Goal: Task Accomplishment & Management: Manage account settings

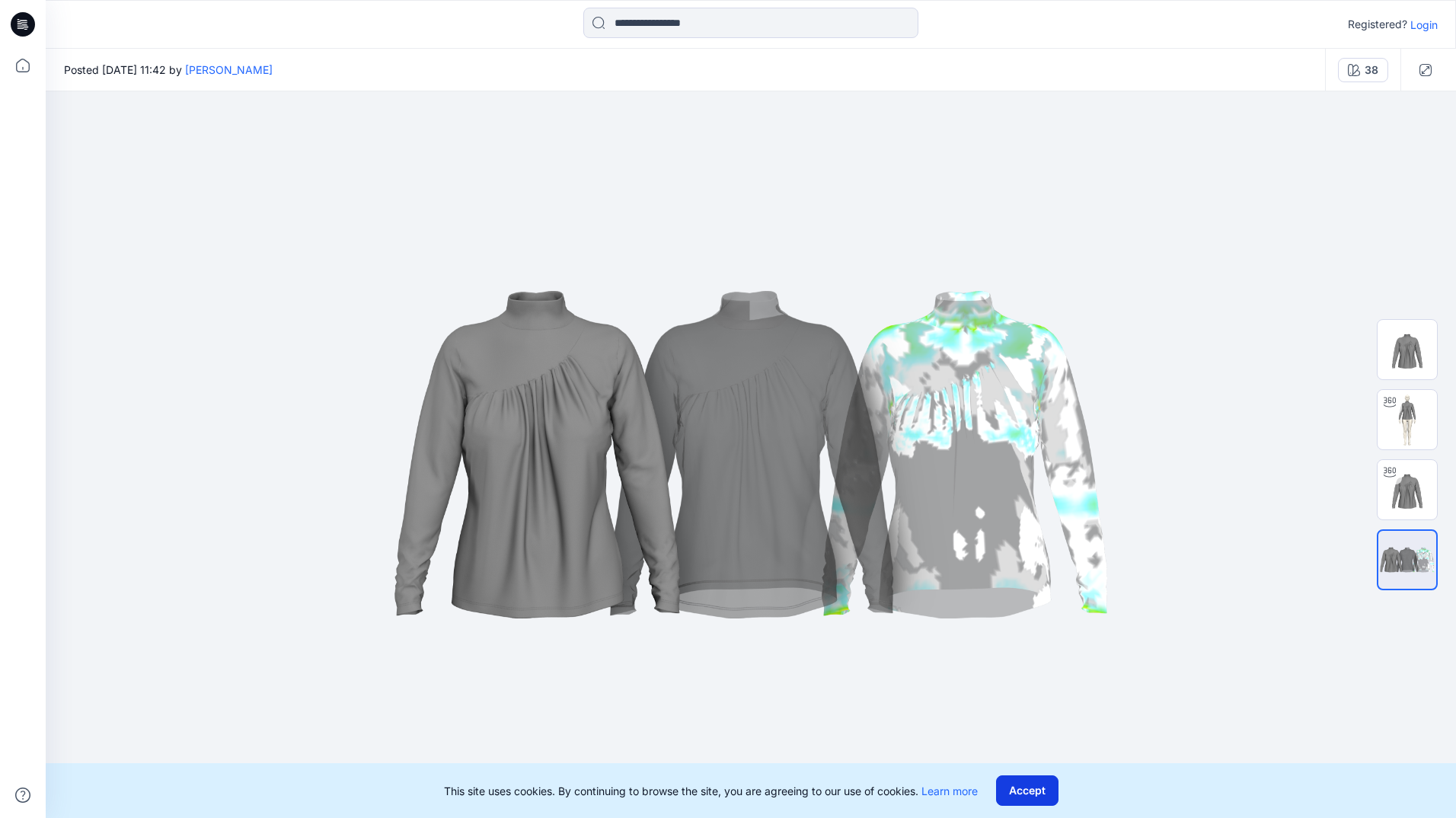
click at [1037, 790] on button "Accept" at bounding box center [1027, 790] width 62 height 31
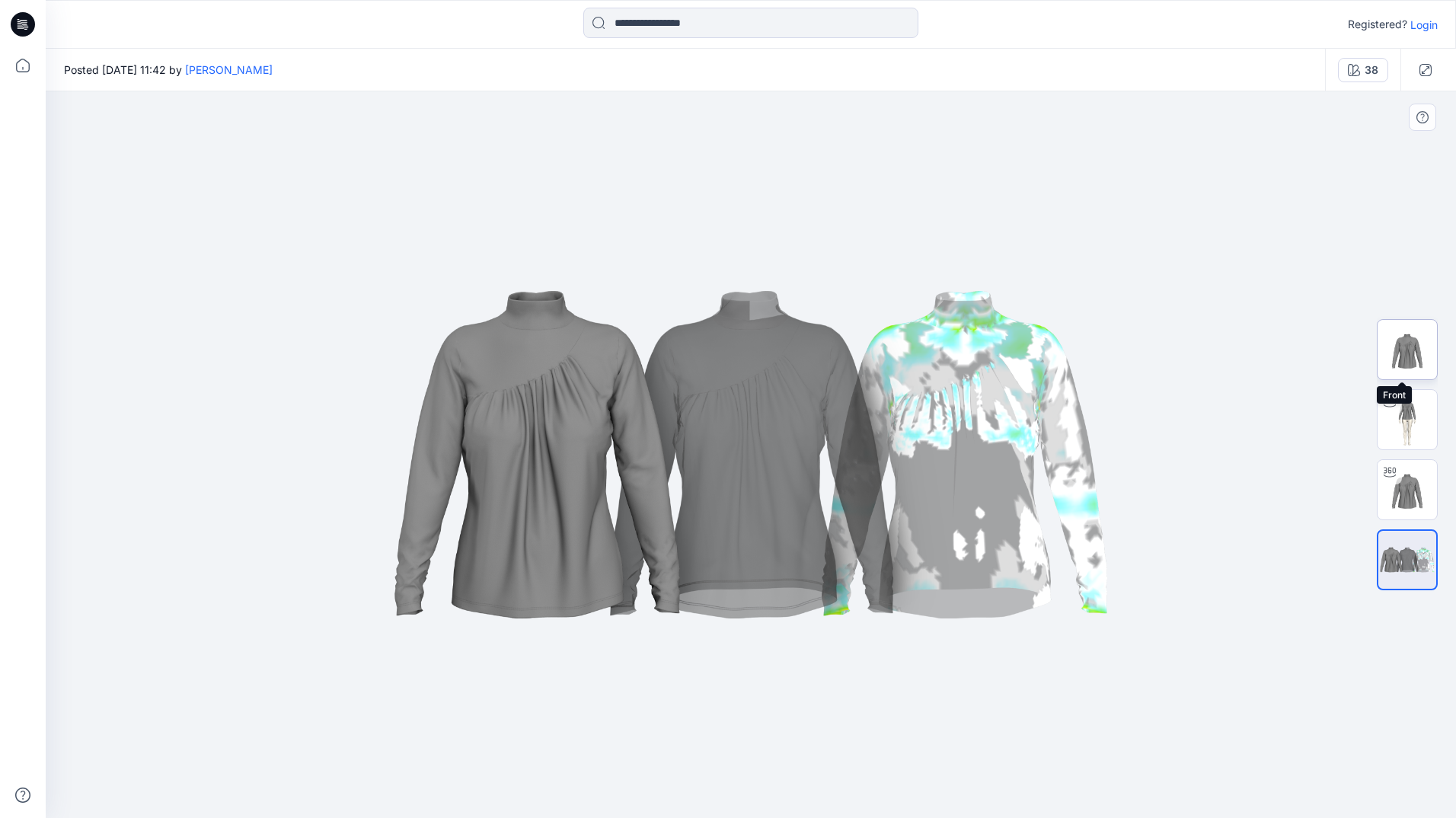
click at [1417, 363] on img at bounding box center [1407, 349] width 60 height 60
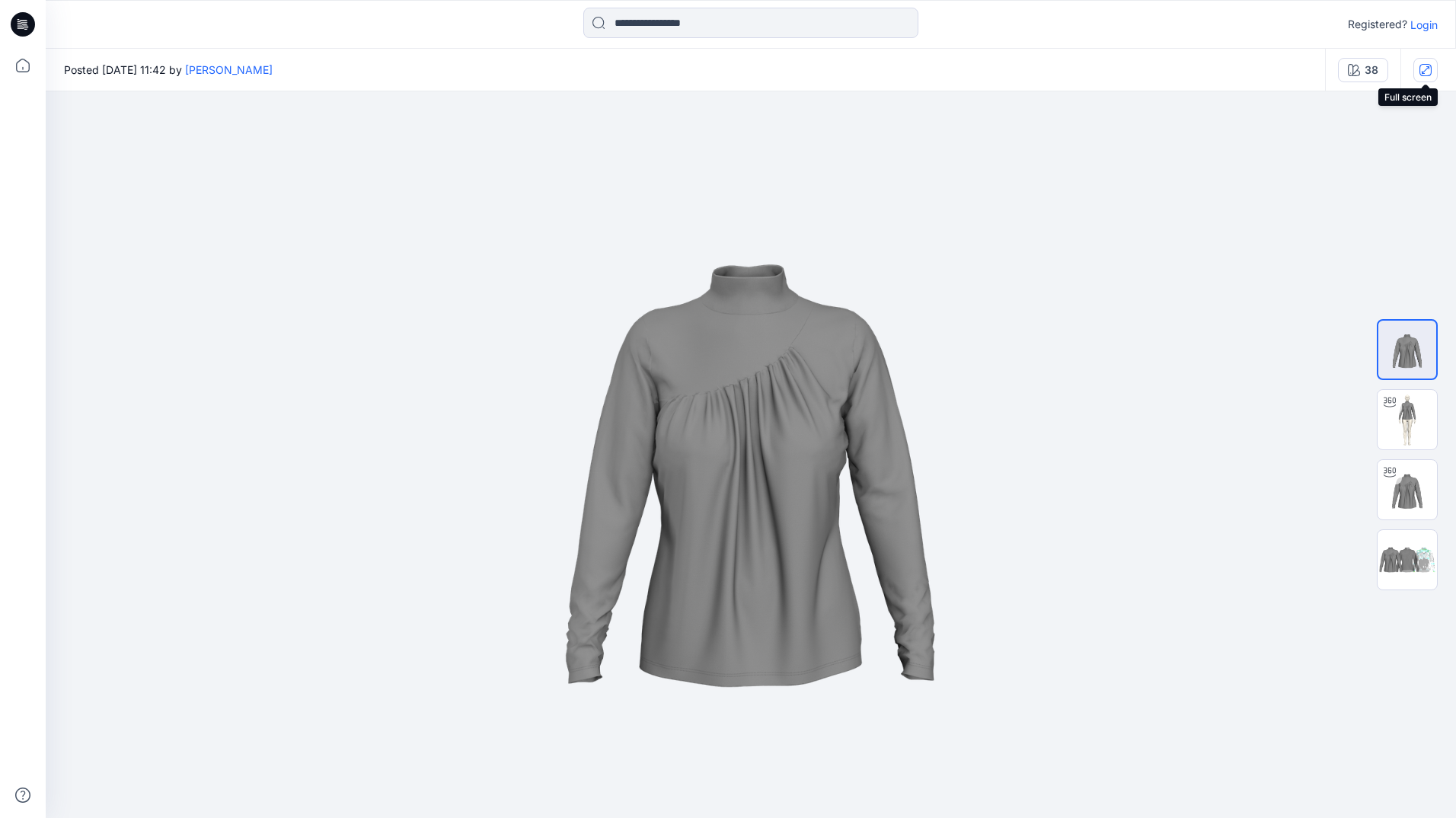
click at [1425, 73] on icon "button" at bounding box center [1425, 70] width 12 height 12
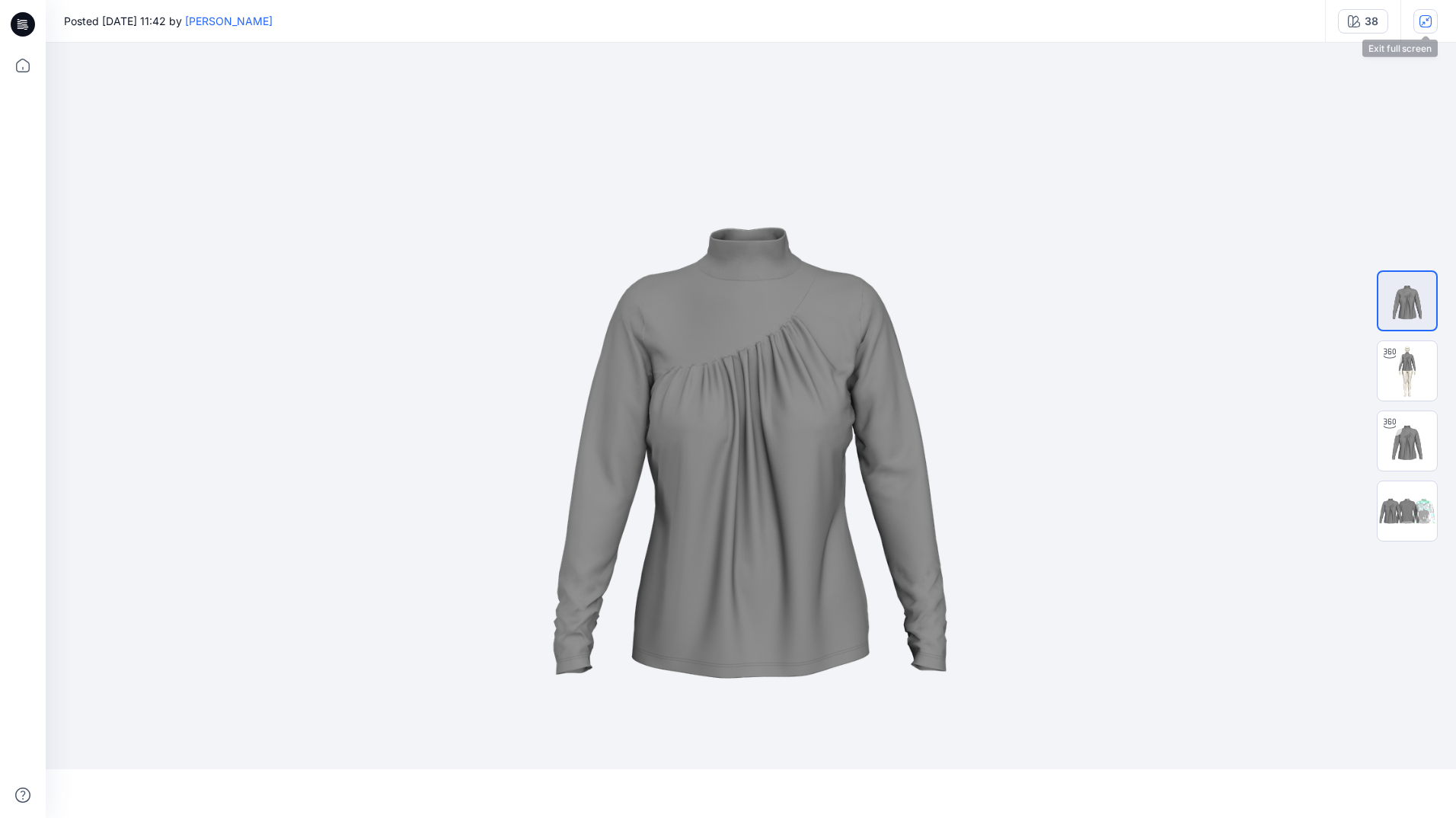
click at [1421, 25] on icon "button" at bounding box center [1425, 21] width 12 height 12
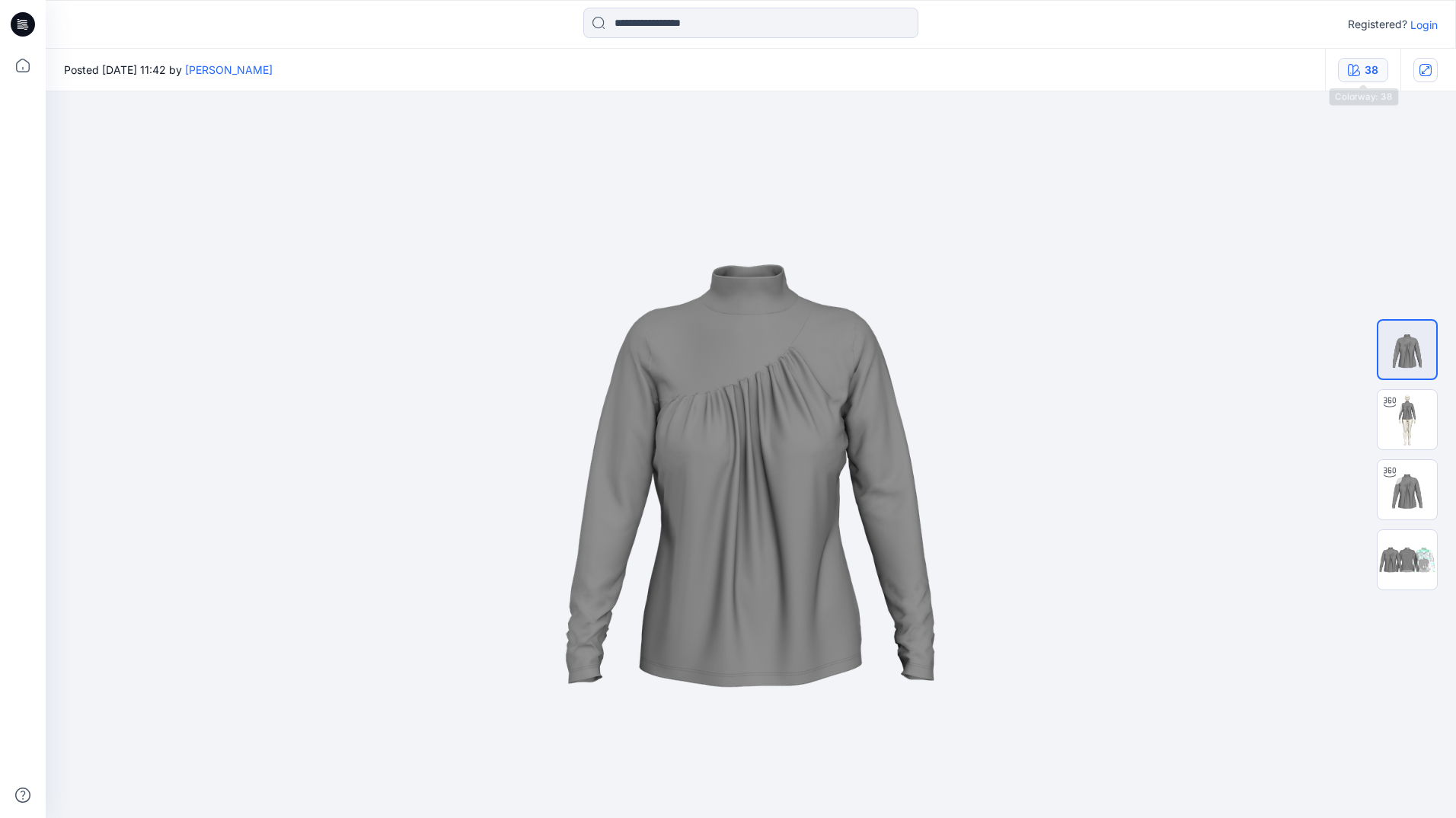
click at [1365, 69] on div "38" at bounding box center [1371, 69] width 14 height 17
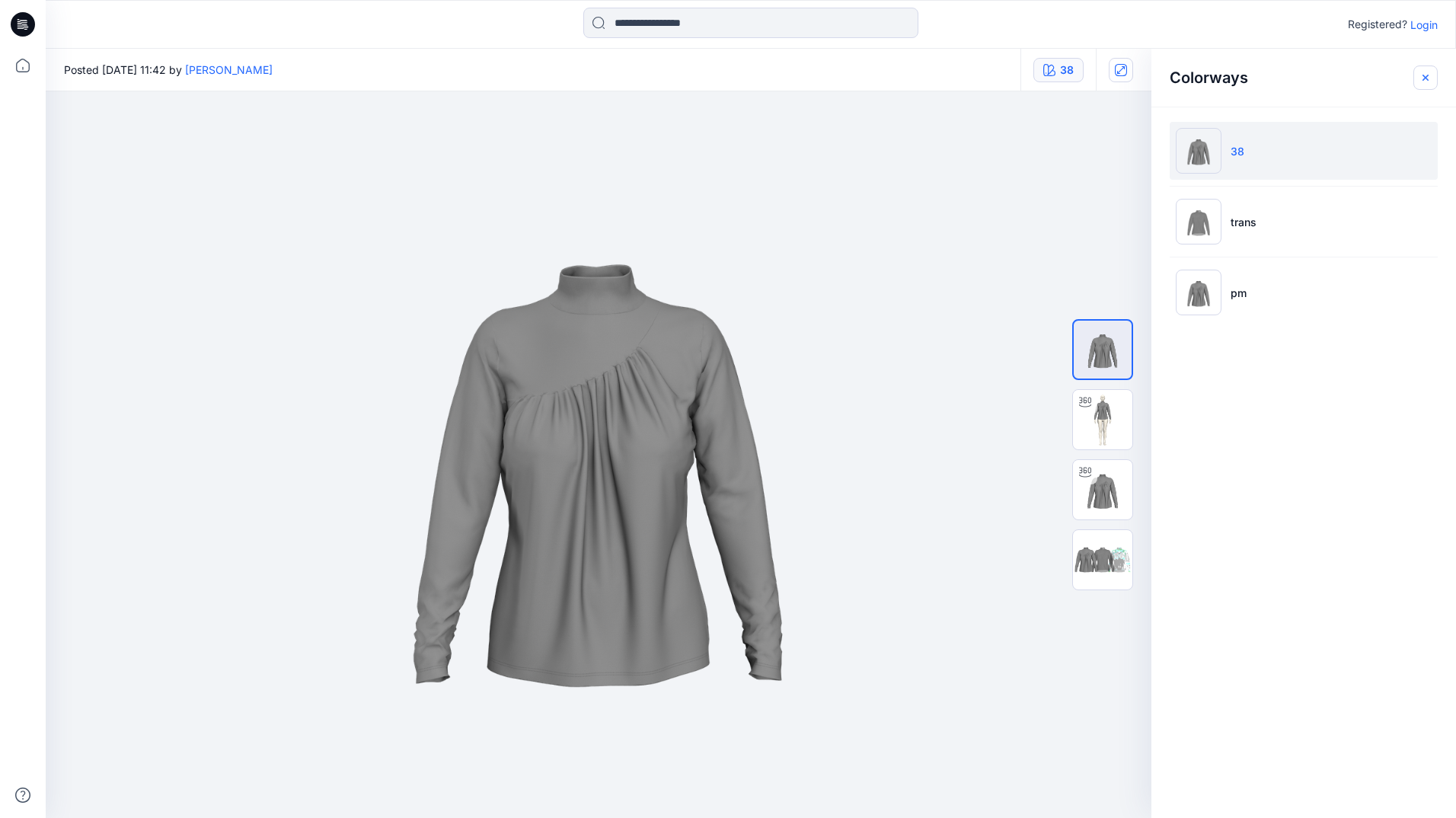
click at [1430, 79] on icon "button" at bounding box center [1425, 78] width 12 height 12
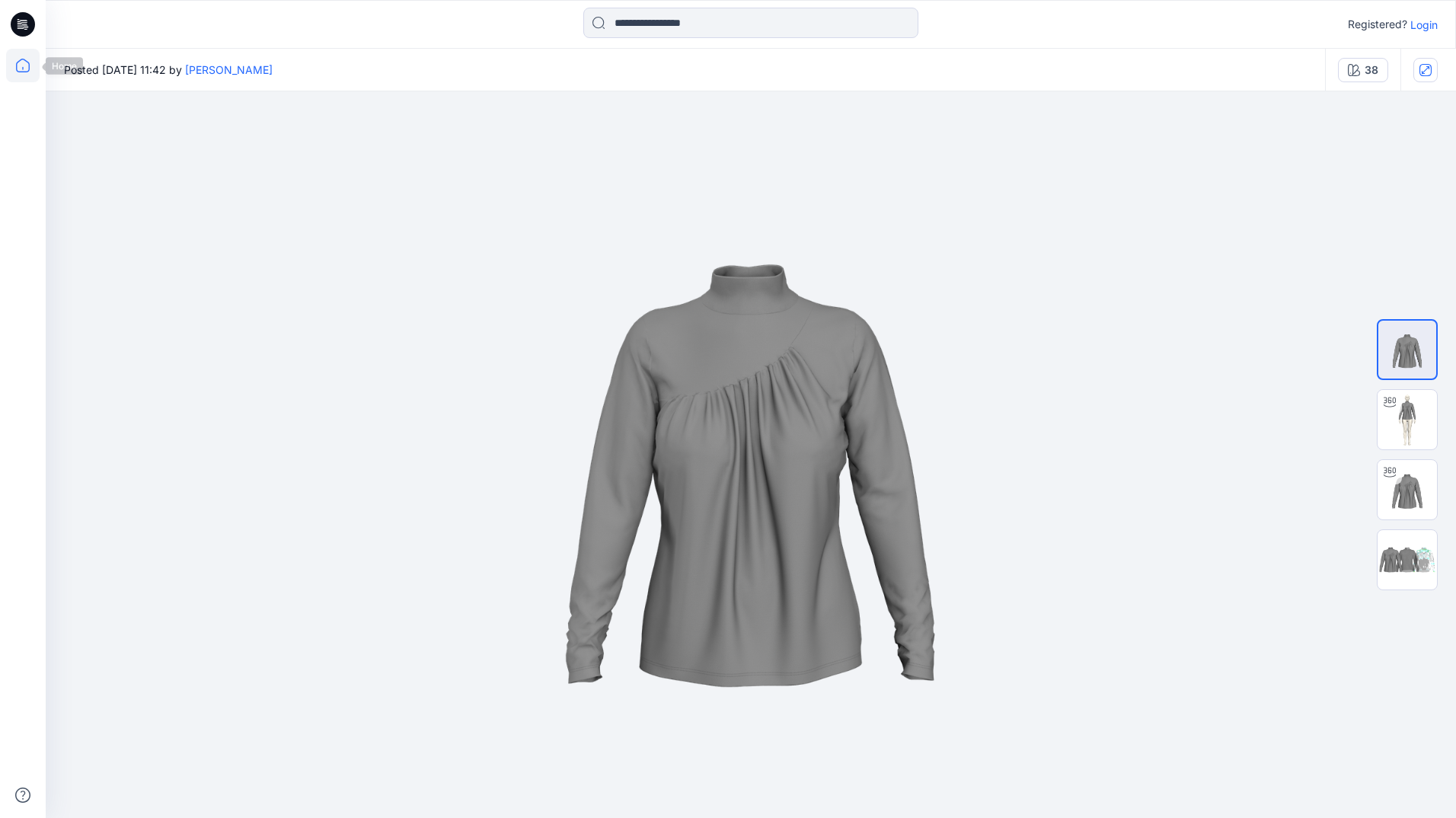
click at [38, 65] on icon at bounding box center [23, 66] width 33 height 33
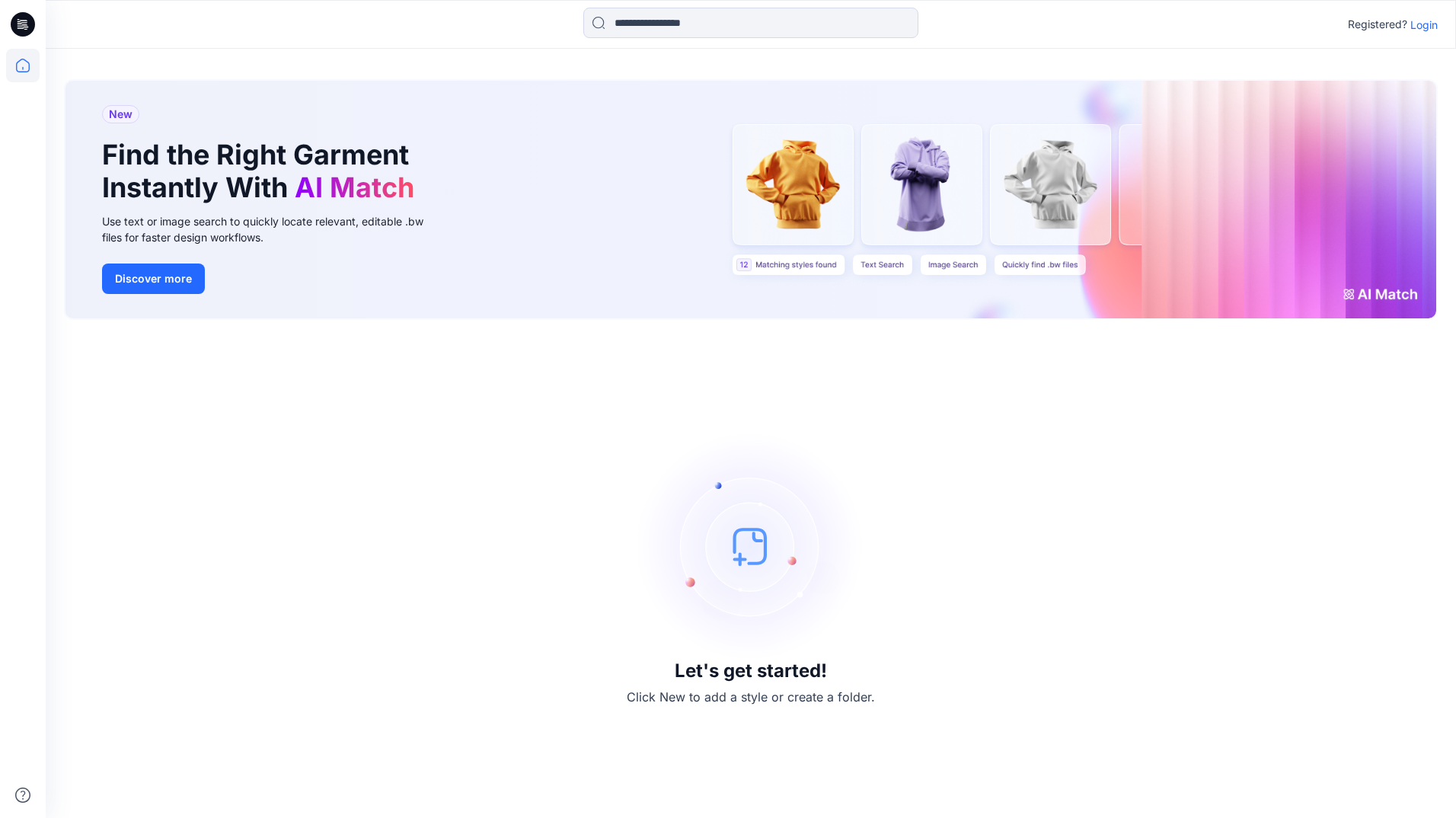
click at [32, 31] on icon at bounding box center [23, 25] width 25 height 25
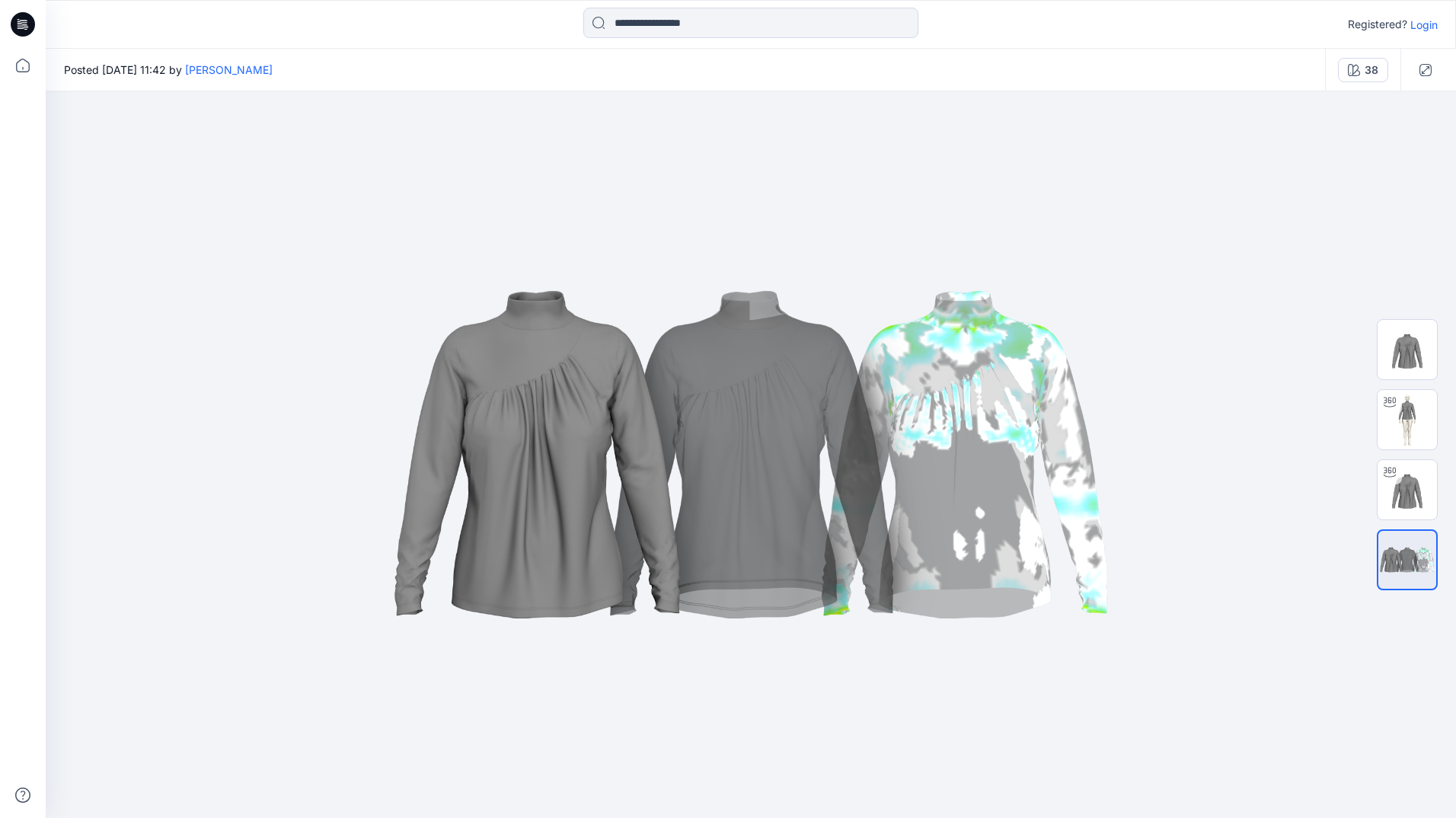
click at [1422, 23] on p "Login" at bounding box center [1424, 25] width 27 height 16
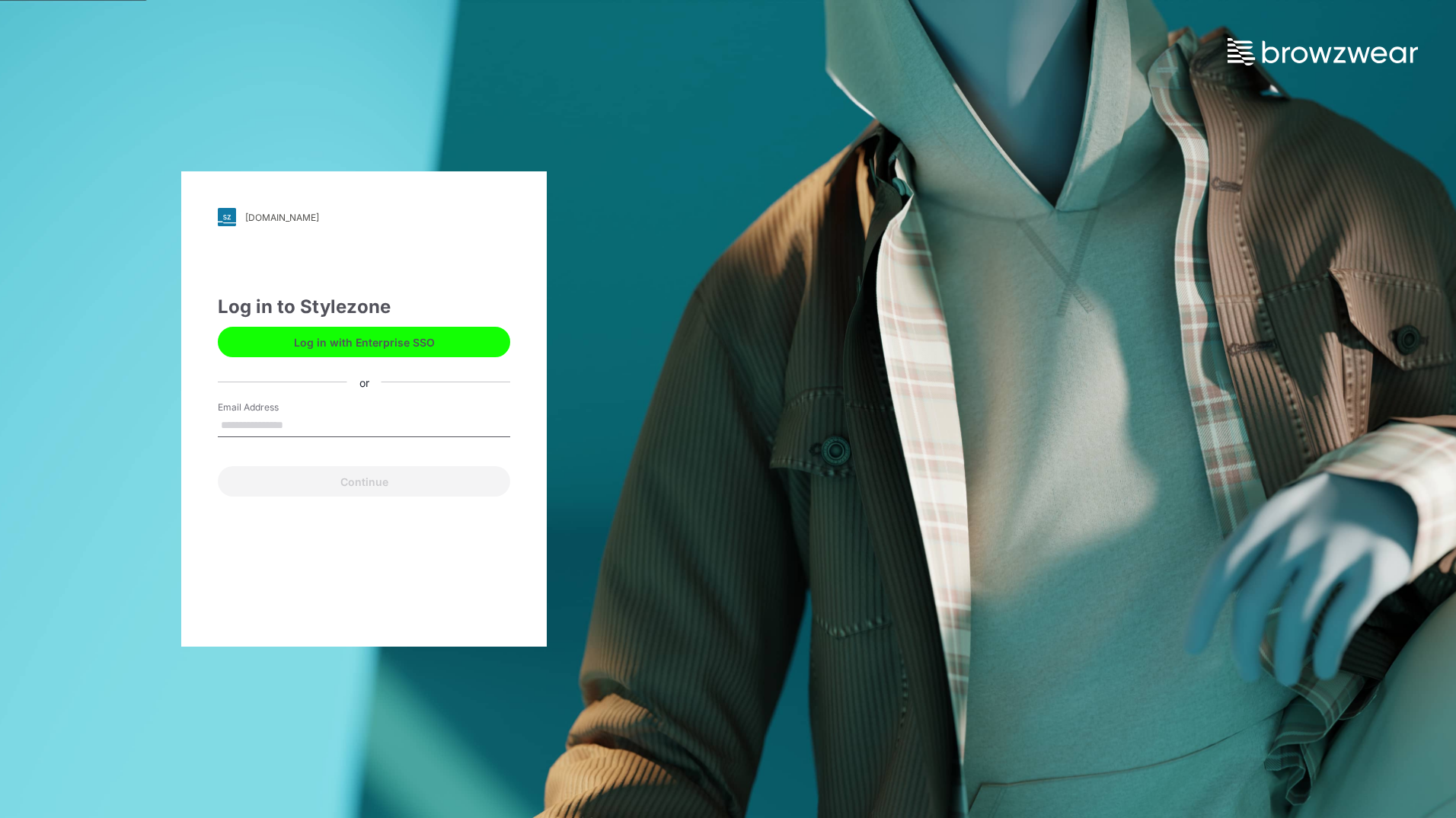
click at [294, 420] on input "Email Address" at bounding box center [364, 426] width 292 height 23
type input "**********"
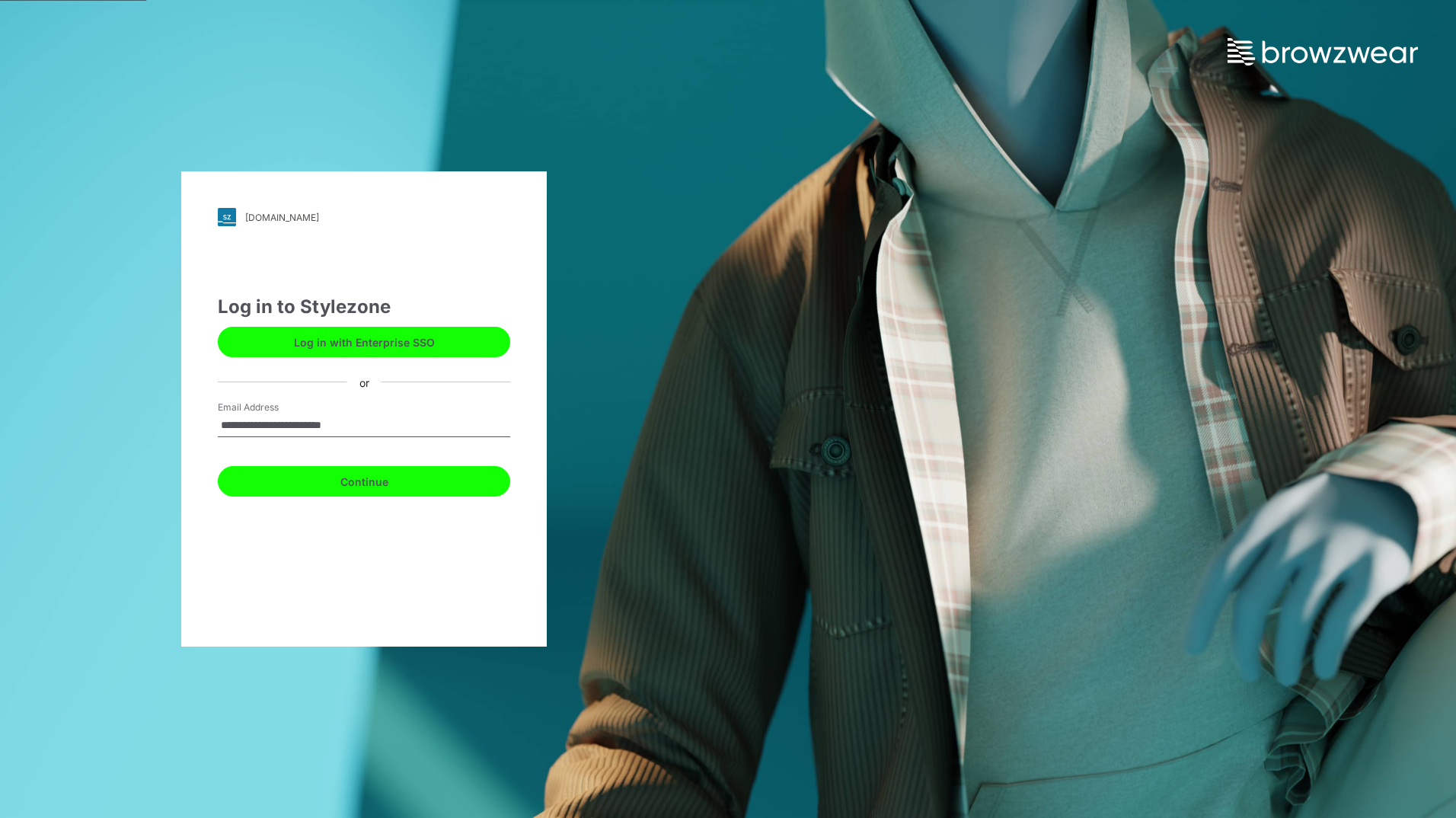
click at [389, 485] on button "Continue" at bounding box center [364, 481] width 292 height 31
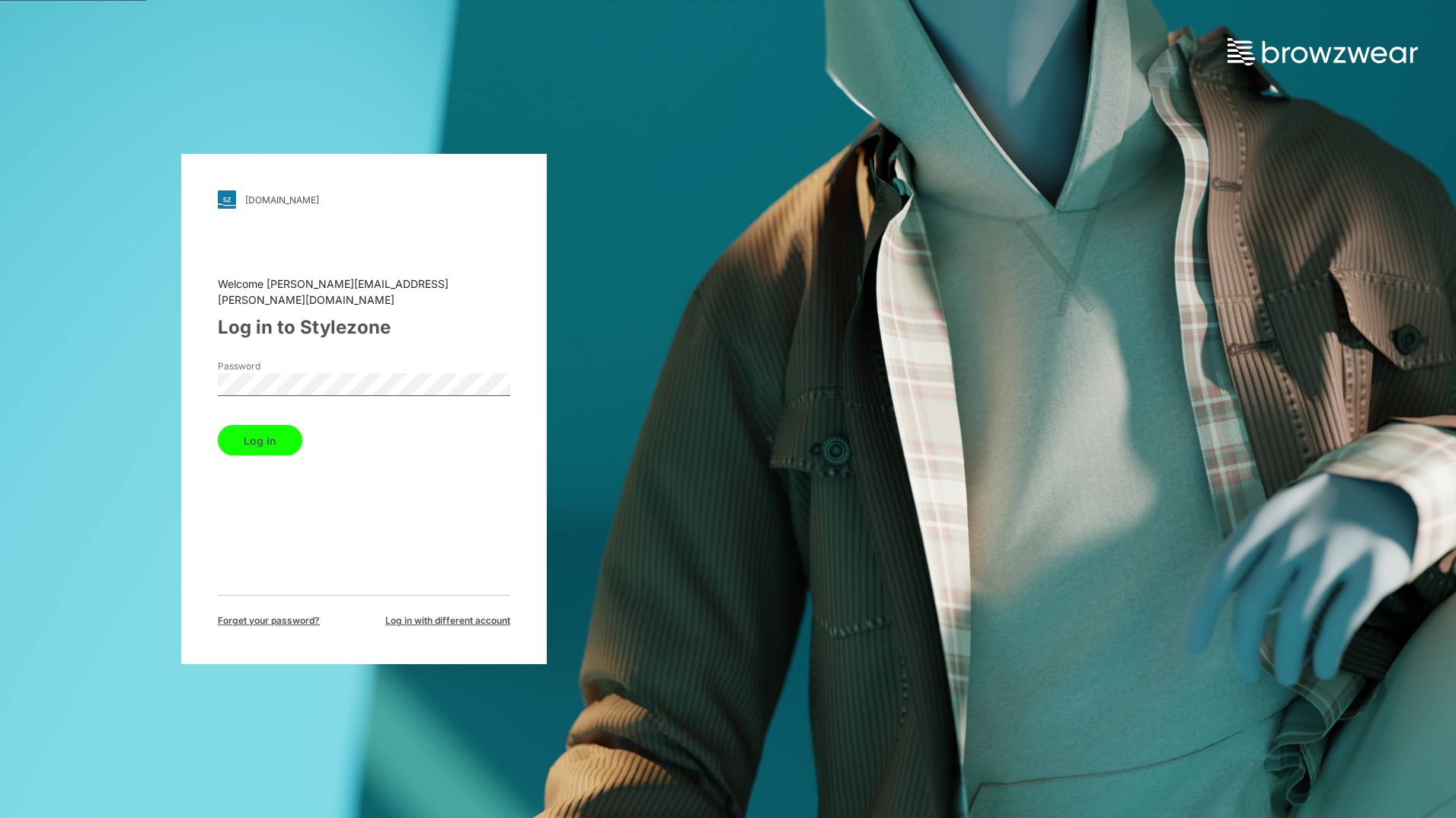
click at [277, 440] on button "Log in" at bounding box center [260, 440] width 85 height 31
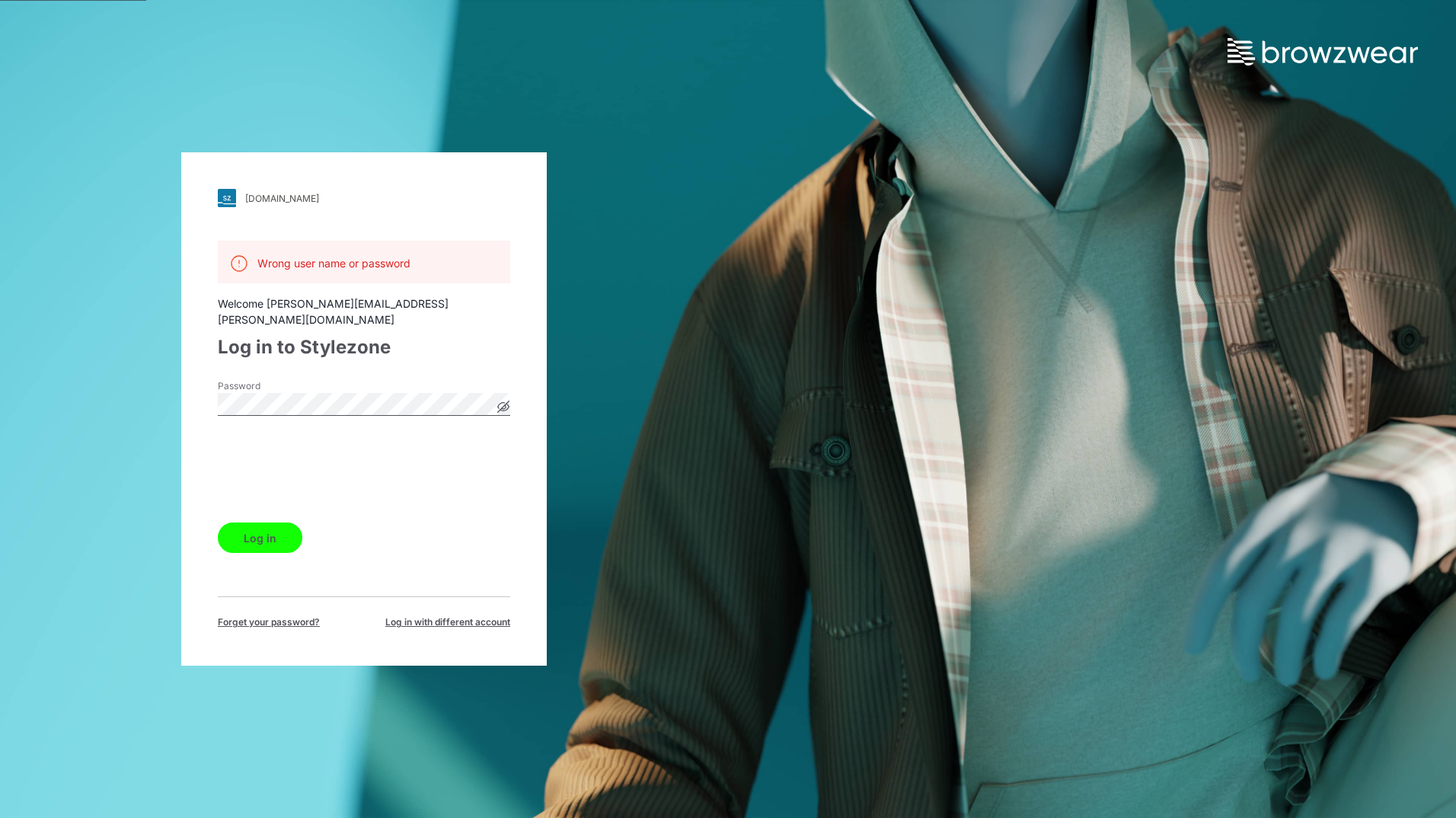
drag, startPoint x: 303, startPoint y: 611, endPoint x: 320, endPoint y: 617, distance: 18.0
click at [303, 616] on span "Forget your password?" at bounding box center [269, 623] width 102 height 14
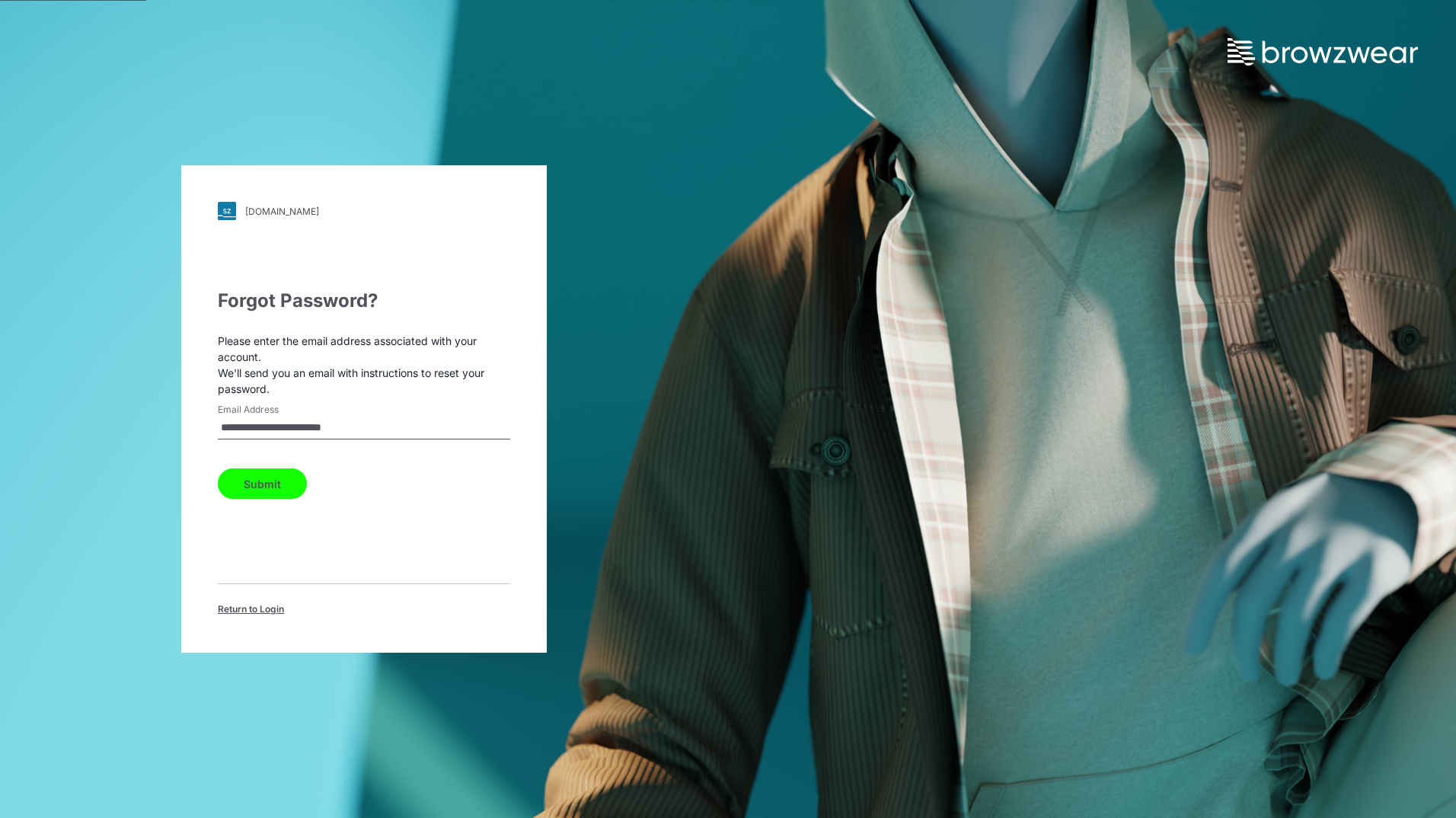
click at [289, 479] on button "Submit" at bounding box center [263, 483] width 89 height 31
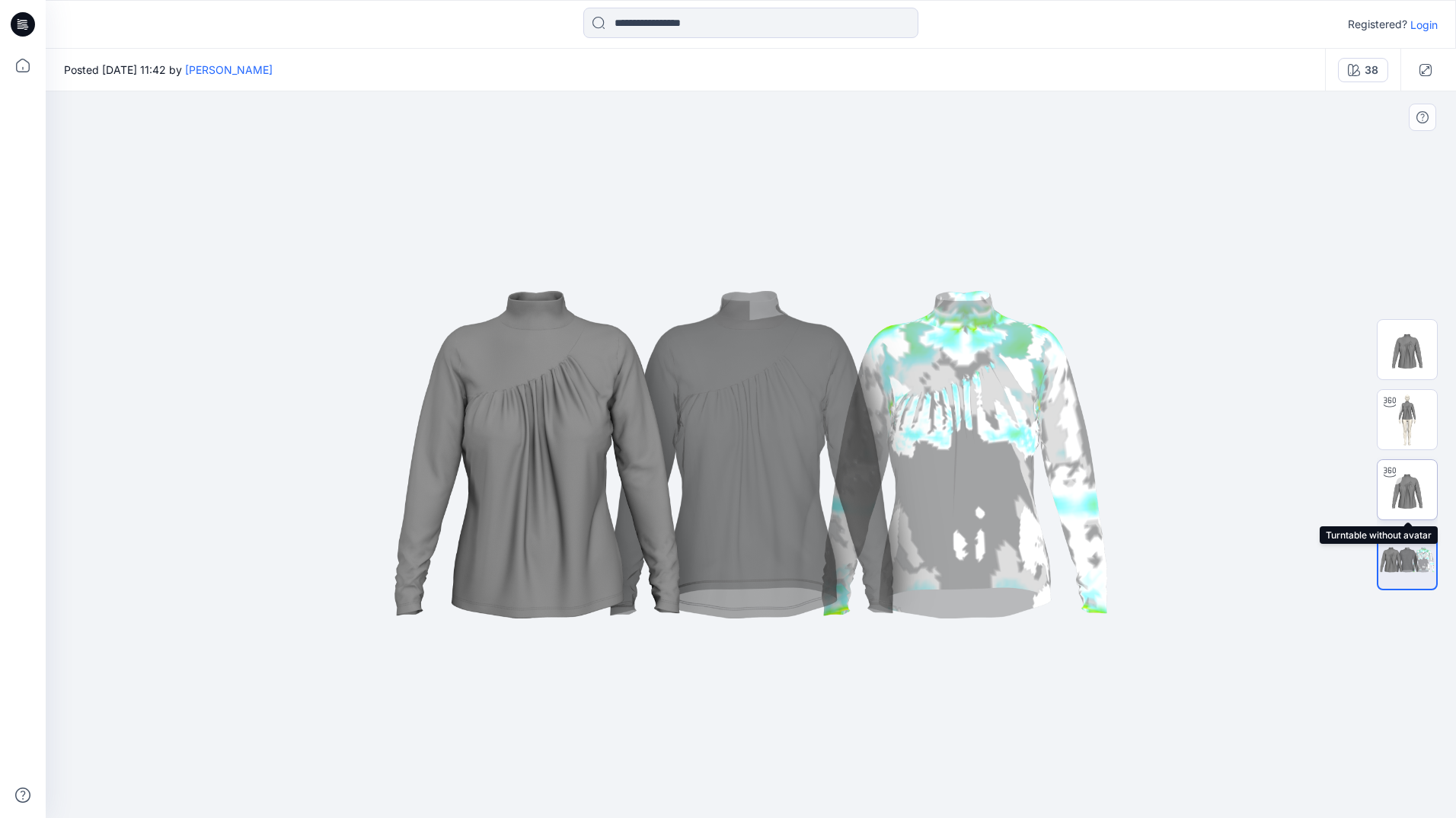
click at [1405, 483] on img at bounding box center [1407, 490] width 60 height 60
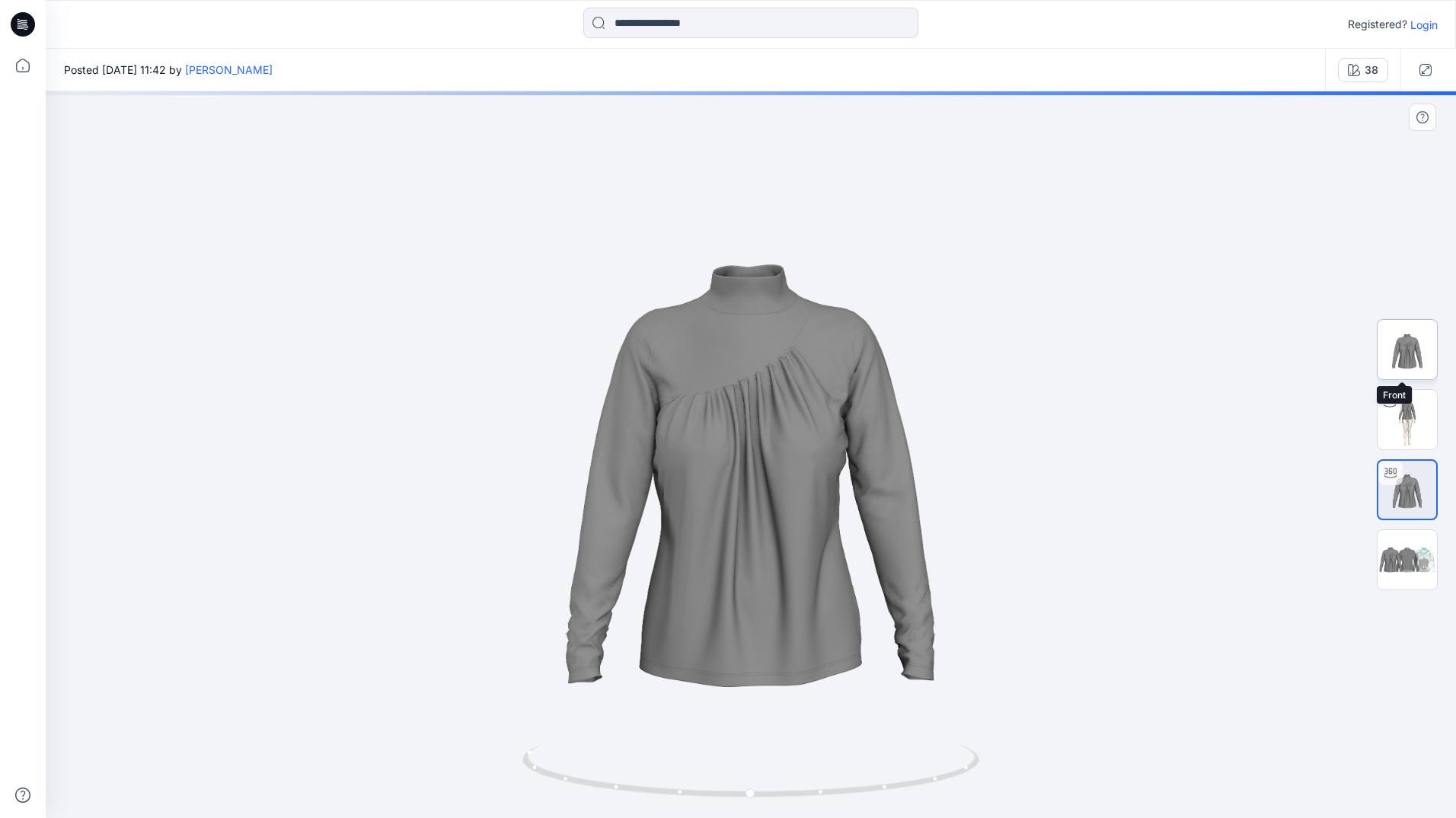
click at [1406, 361] on img at bounding box center [1407, 349] width 60 height 60
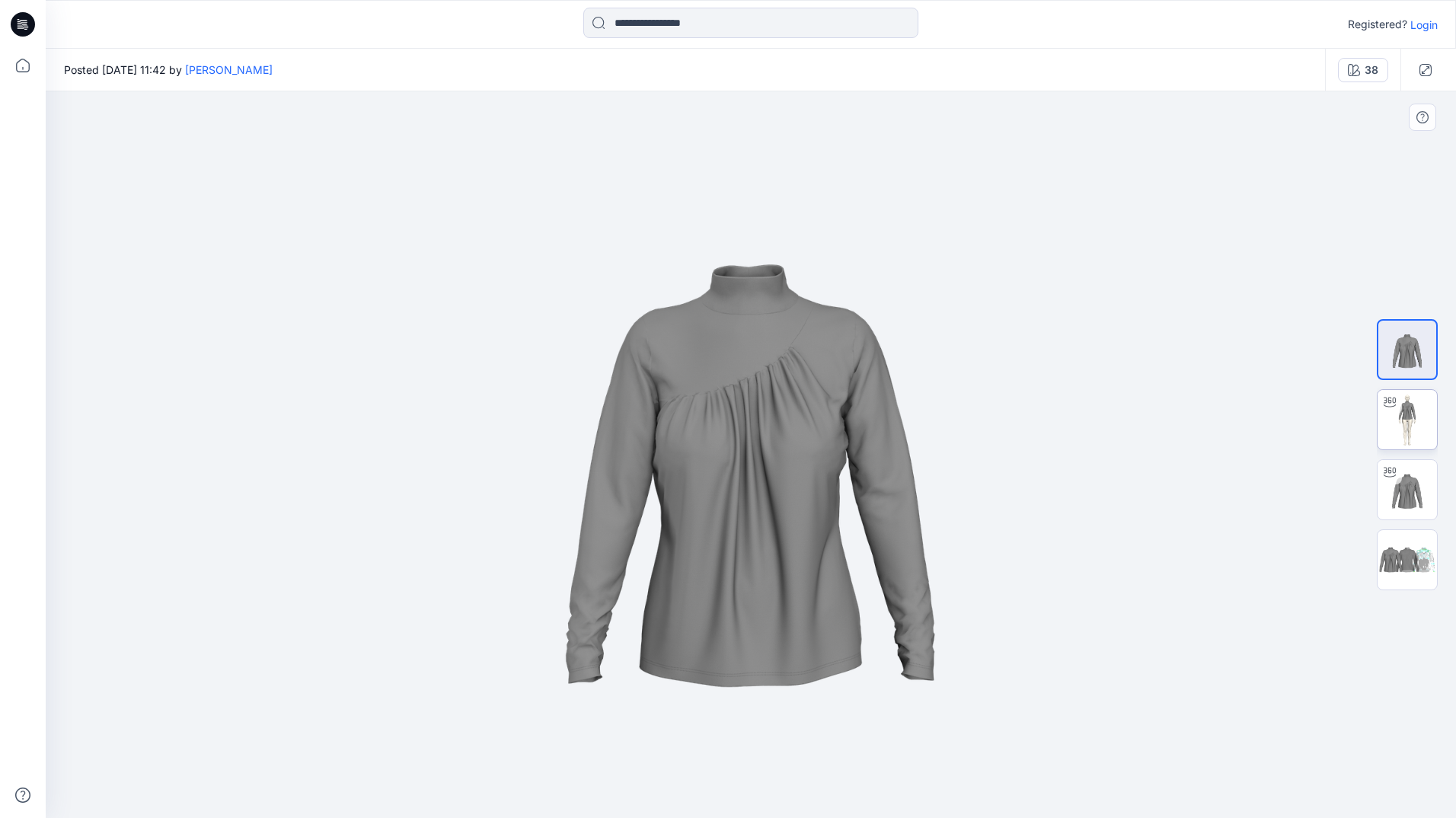
click at [1413, 403] on img at bounding box center [1407, 420] width 60 height 60
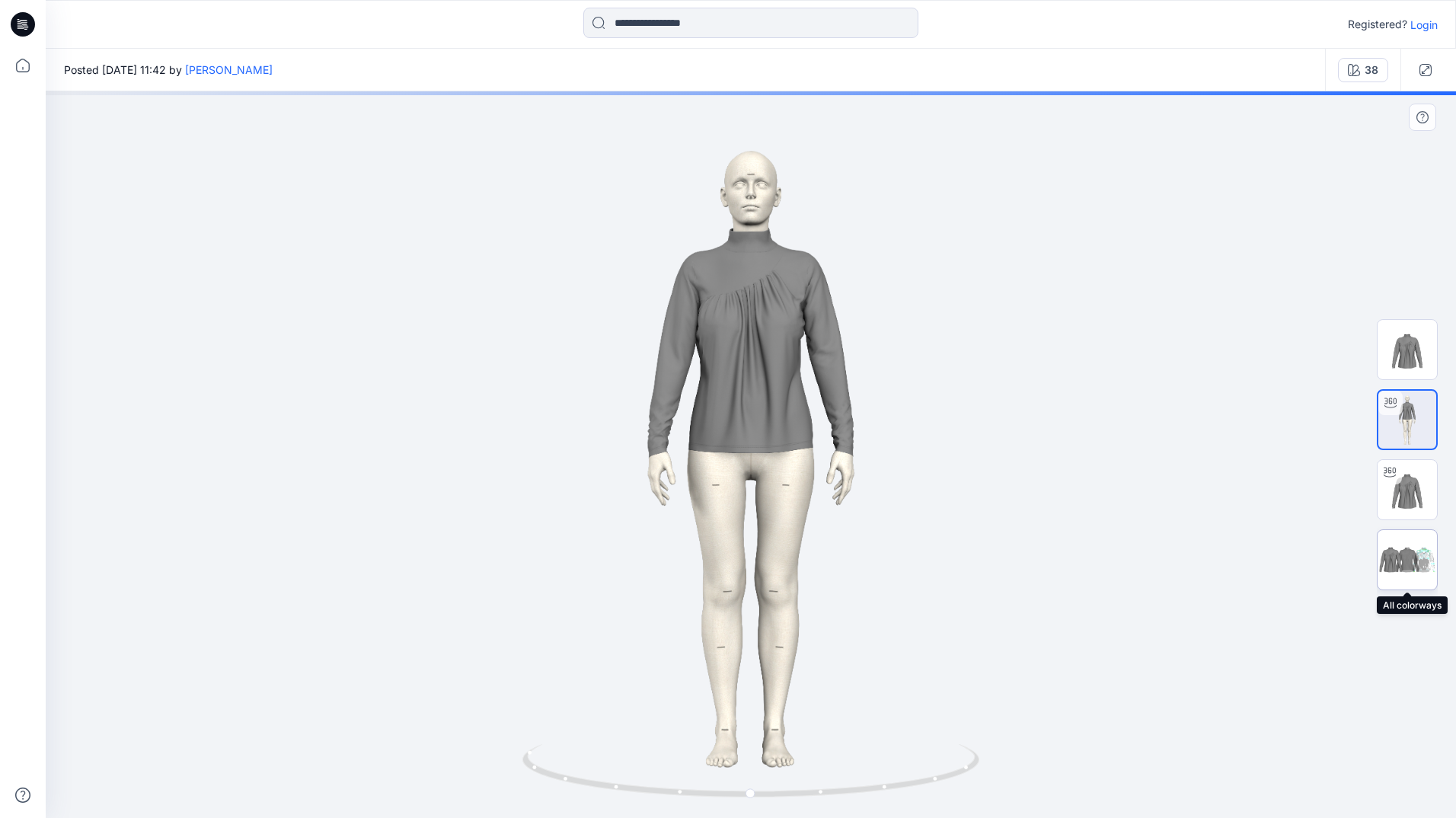
click at [1410, 554] on img at bounding box center [1407, 560] width 60 height 36
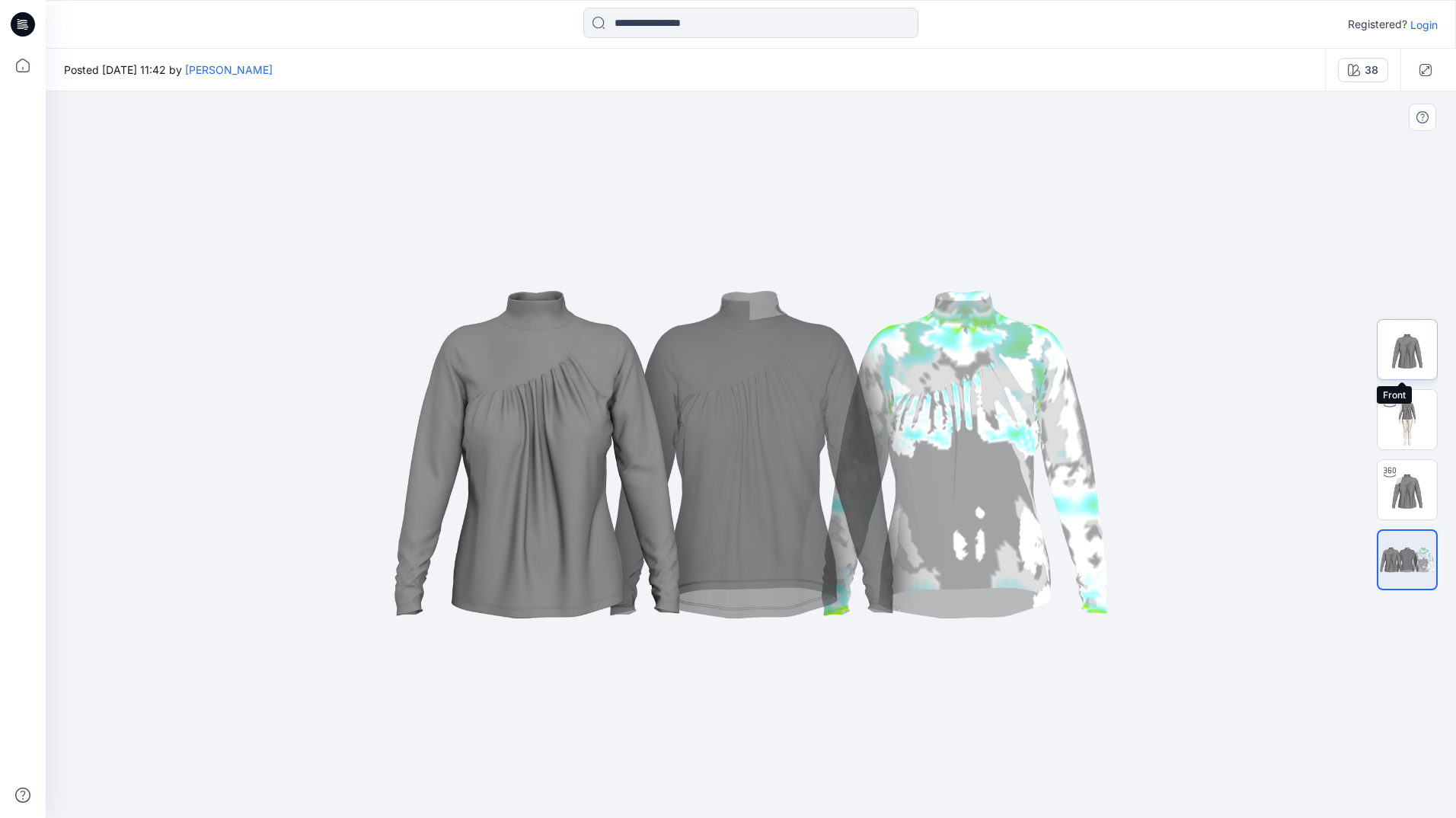
click at [1411, 360] on img at bounding box center [1407, 349] width 60 height 60
